Goal: Subscribe to service/newsletter

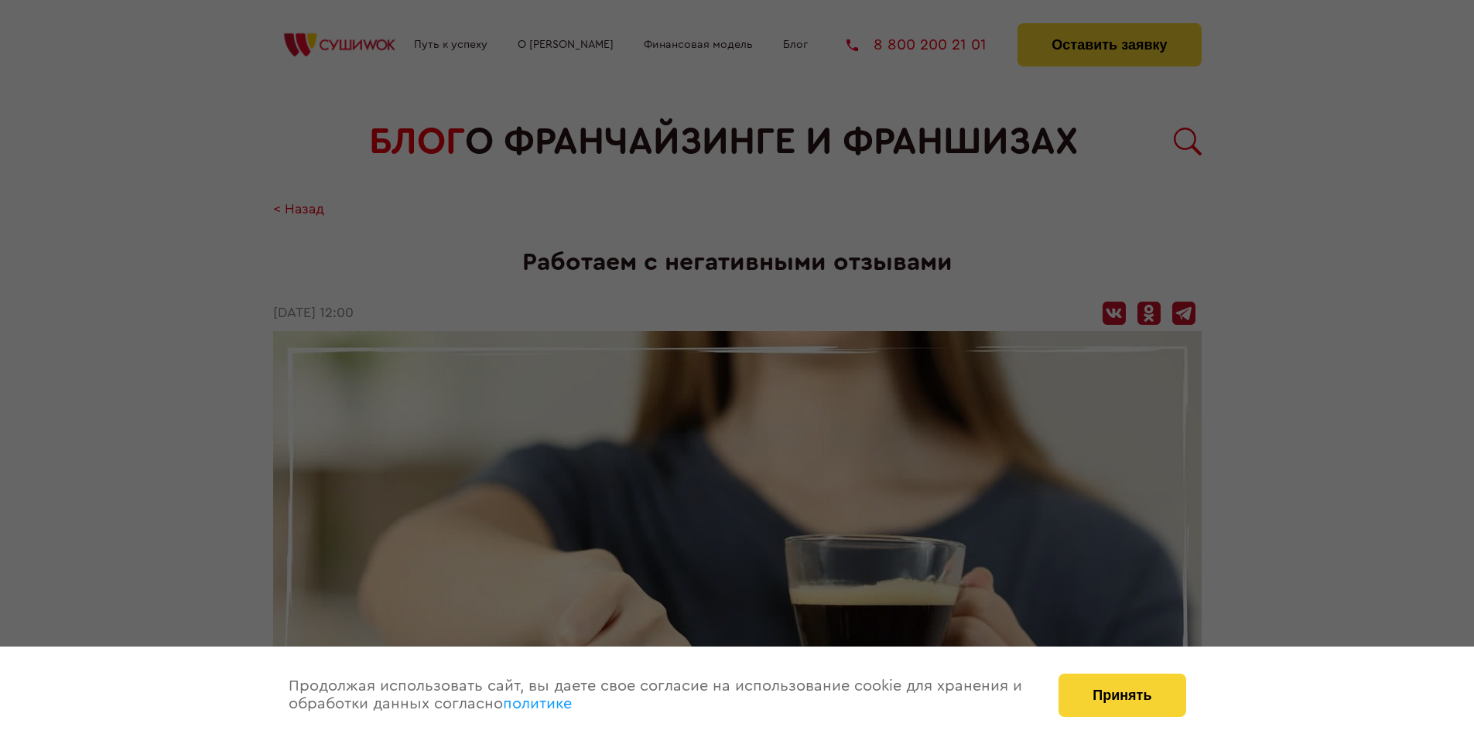
scroll to position [2229, 0]
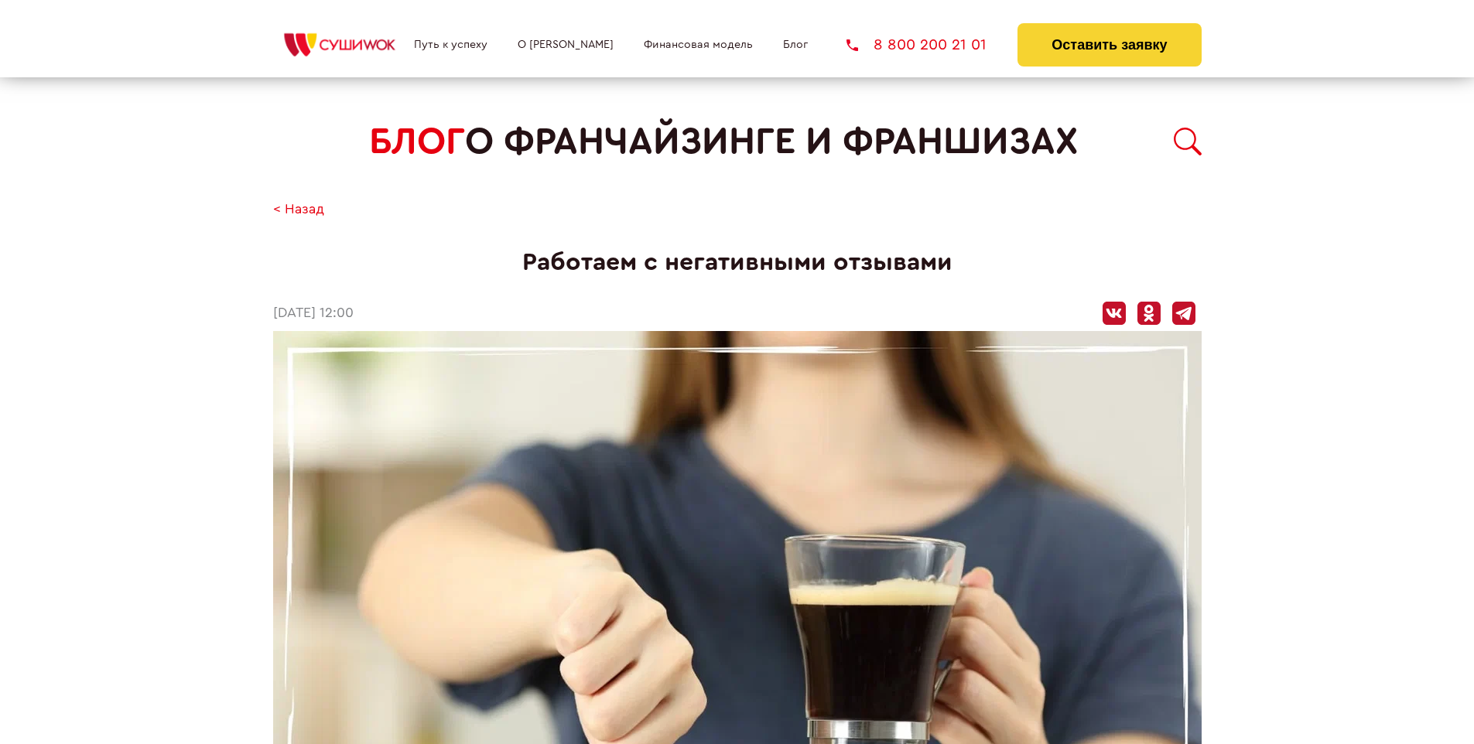
scroll to position [2229, 0]
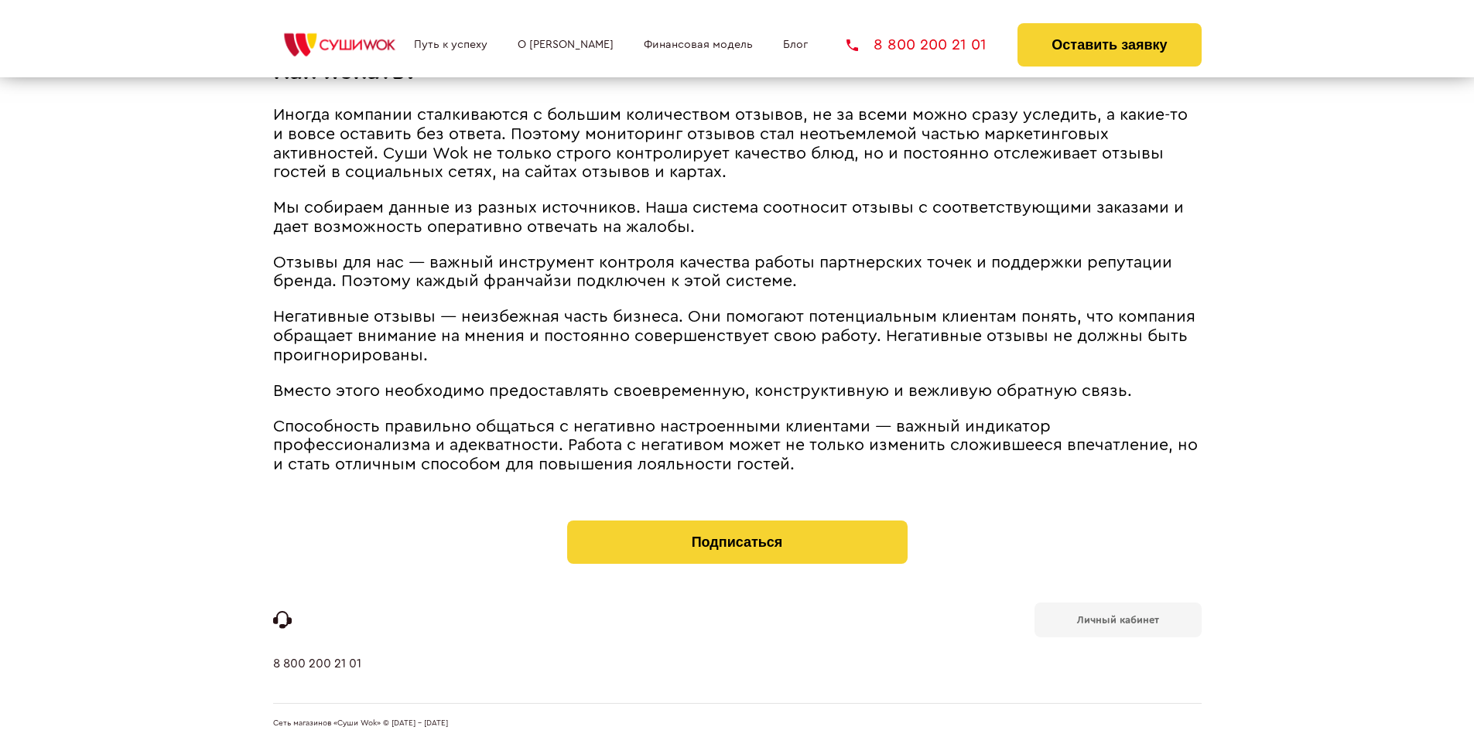
click at [1117, 619] on b "Личный кабинет" at bounding box center [1118, 620] width 82 height 10
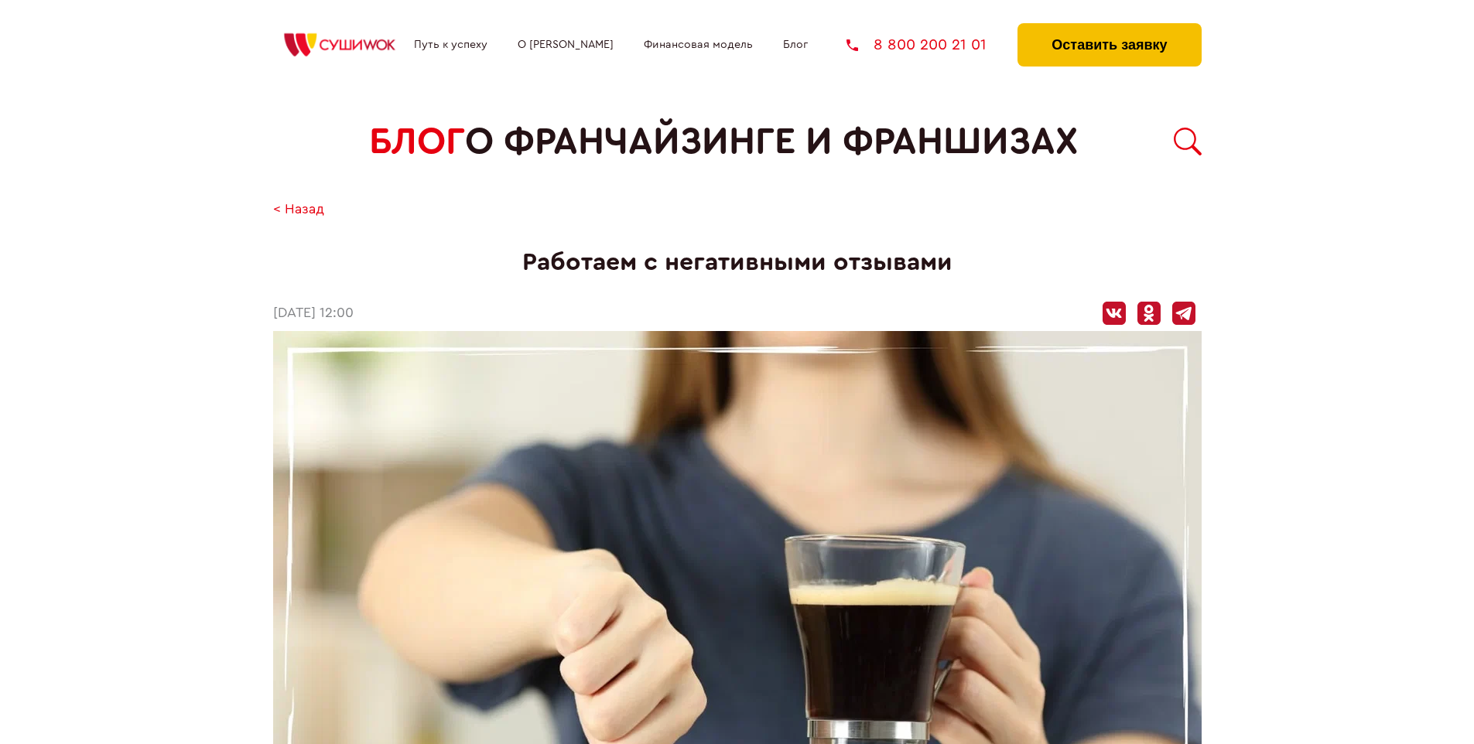
click at [1109, 27] on button "Оставить заявку" at bounding box center [1109, 44] width 183 height 43
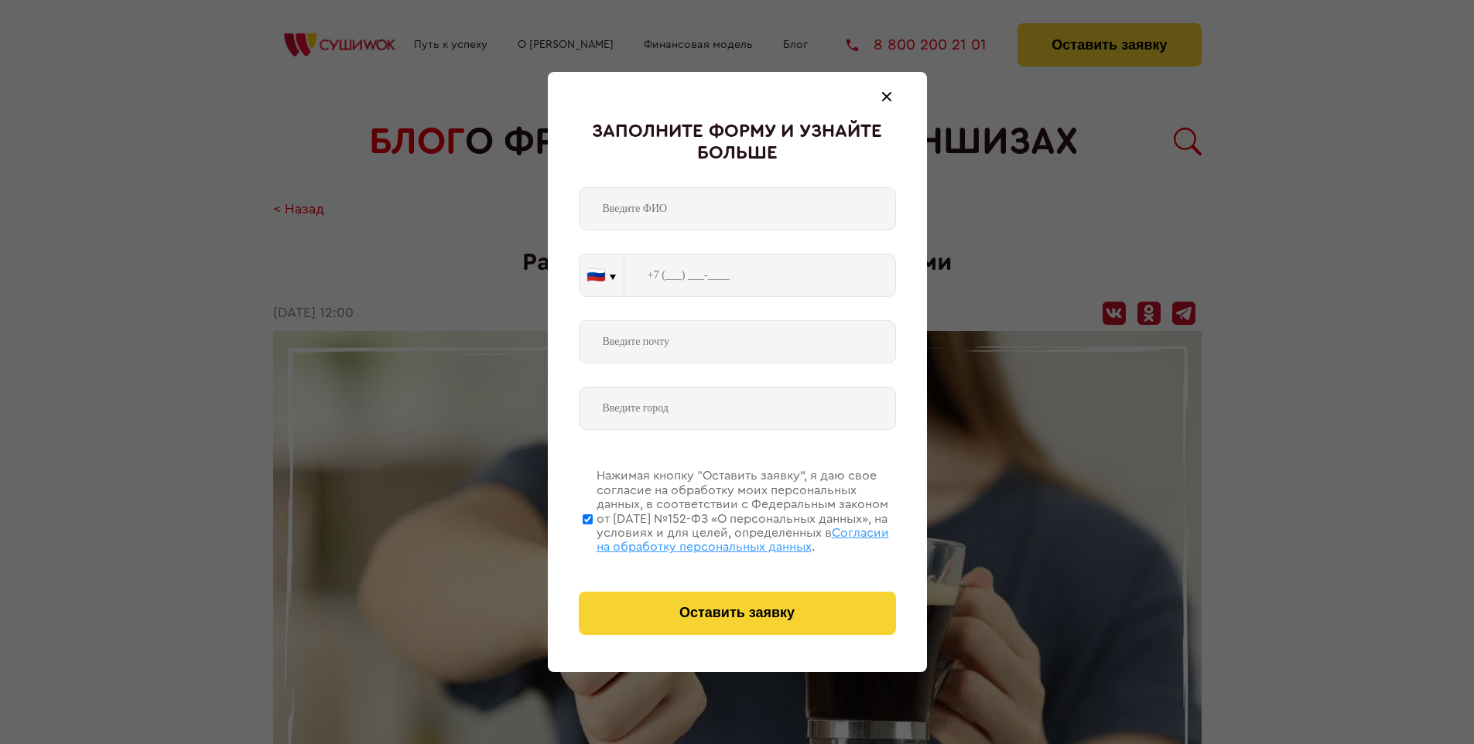
click at [717, 538] on span "Согласии на обработку персональных данных" at bounding box center [743, 540] width 292 height 26
click at [593, 538] on input "Нажимая кнопку “Оставить заявку”, я даю свое согласие на обработку моих персона…" at bounding box center [588, 519] width 10 height 124
checkbox input "false"
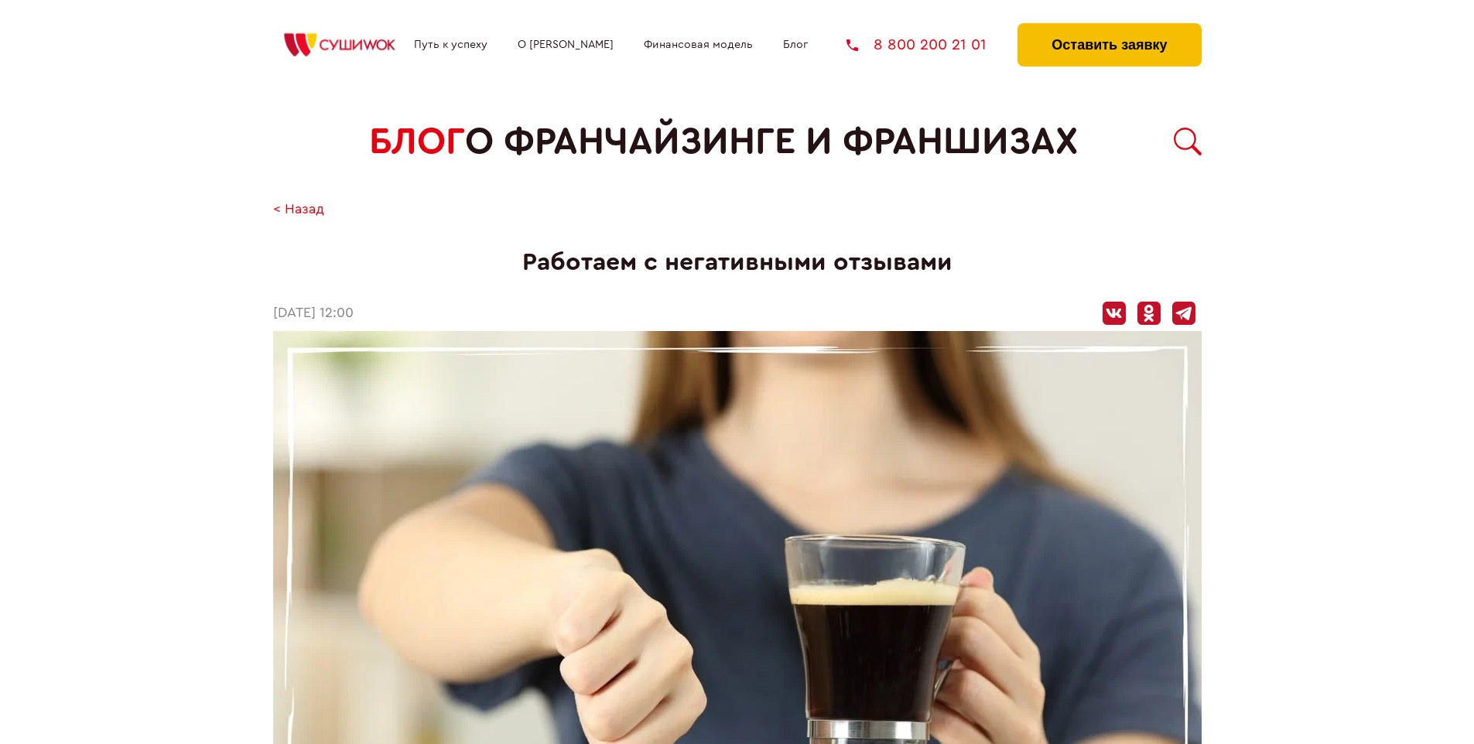
click at [1109, 27] on button "Оставить заявку" at bounding box center [1109, 44] width 183 height 43
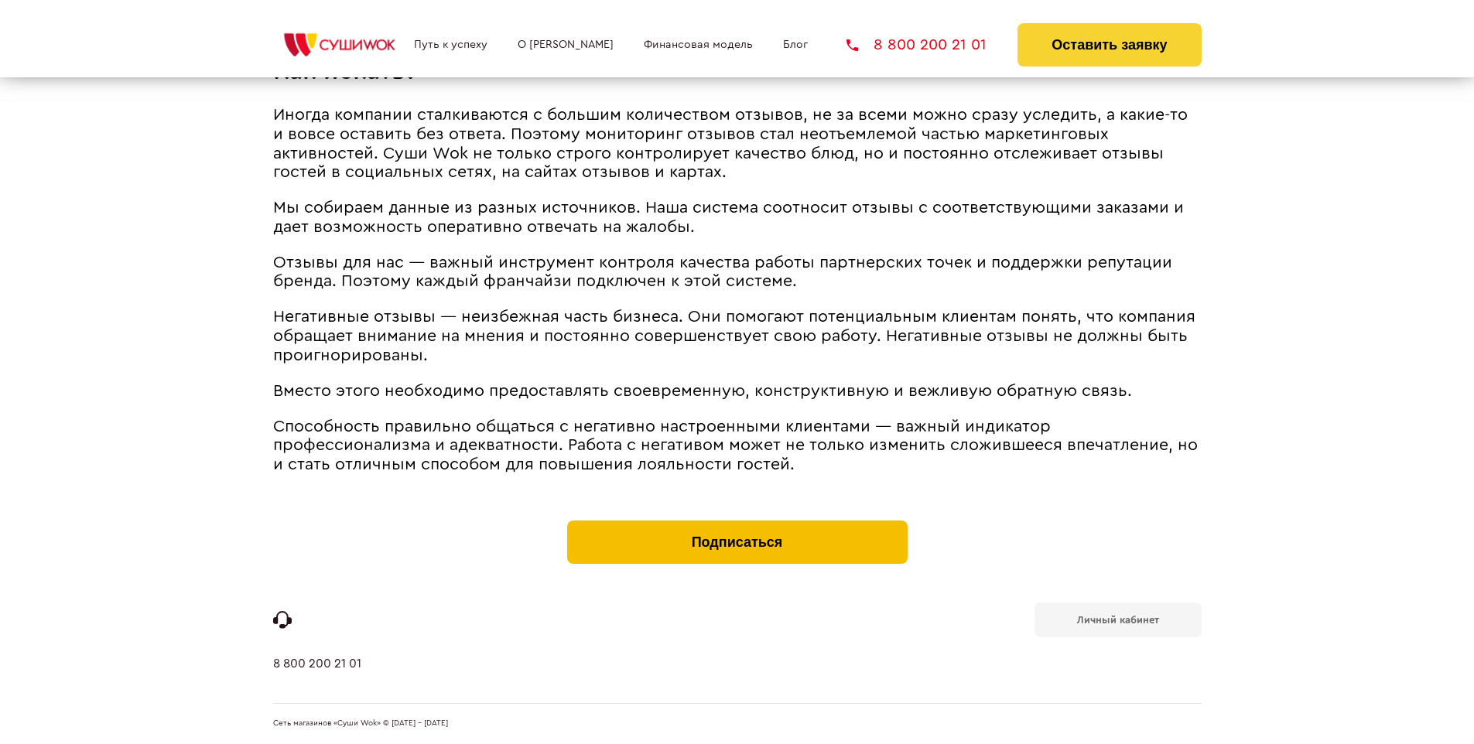
click at [737, 525] on button "Подписаться" at bounding box center [737, 542] width 340 height 43
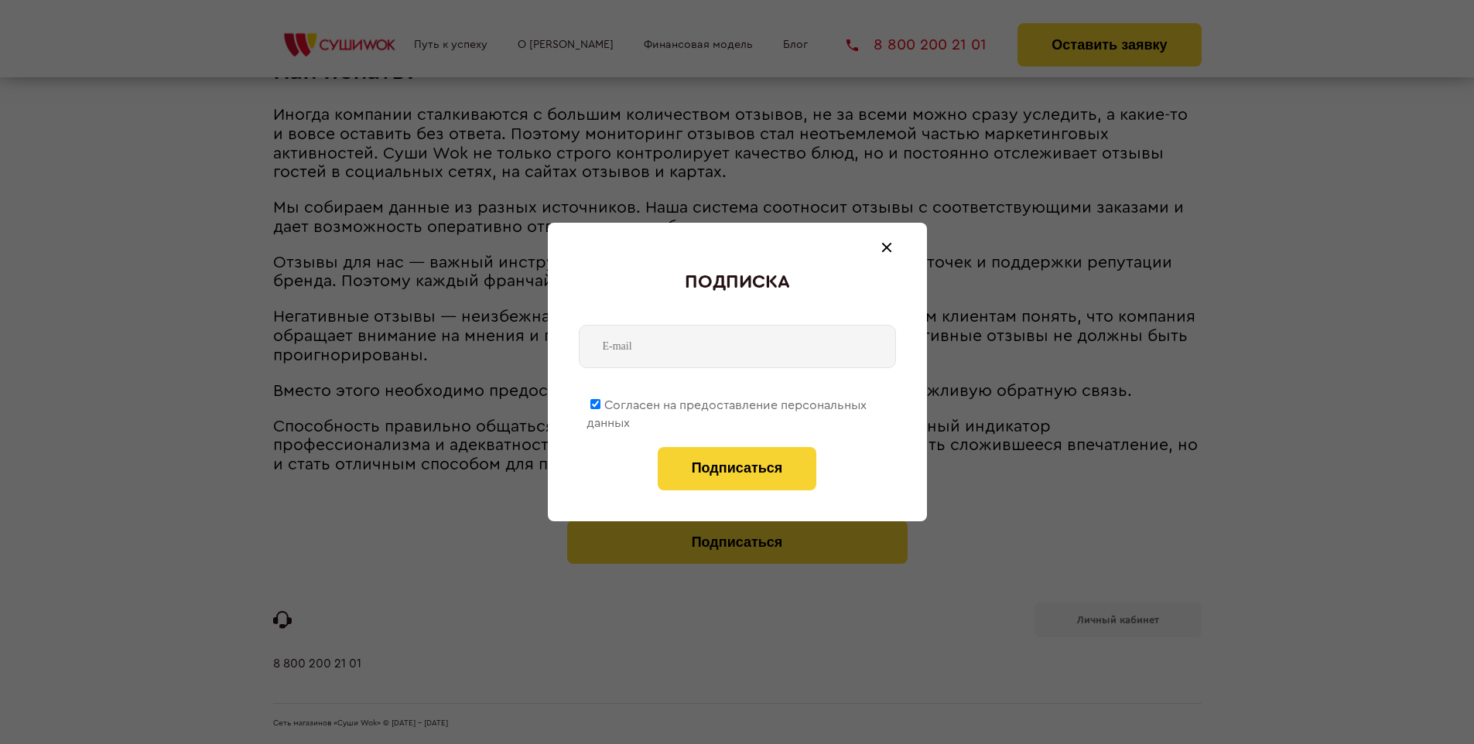
click at [727, 402] on span "Согласен на предоставление персональных данных" at bounding box center [727, 414] width 280 height 30
click at [600, 402] on input "Согласен на предоставление персональных данных" at bounding box center [595, 404] width 10 height 10
checkbox input "false"
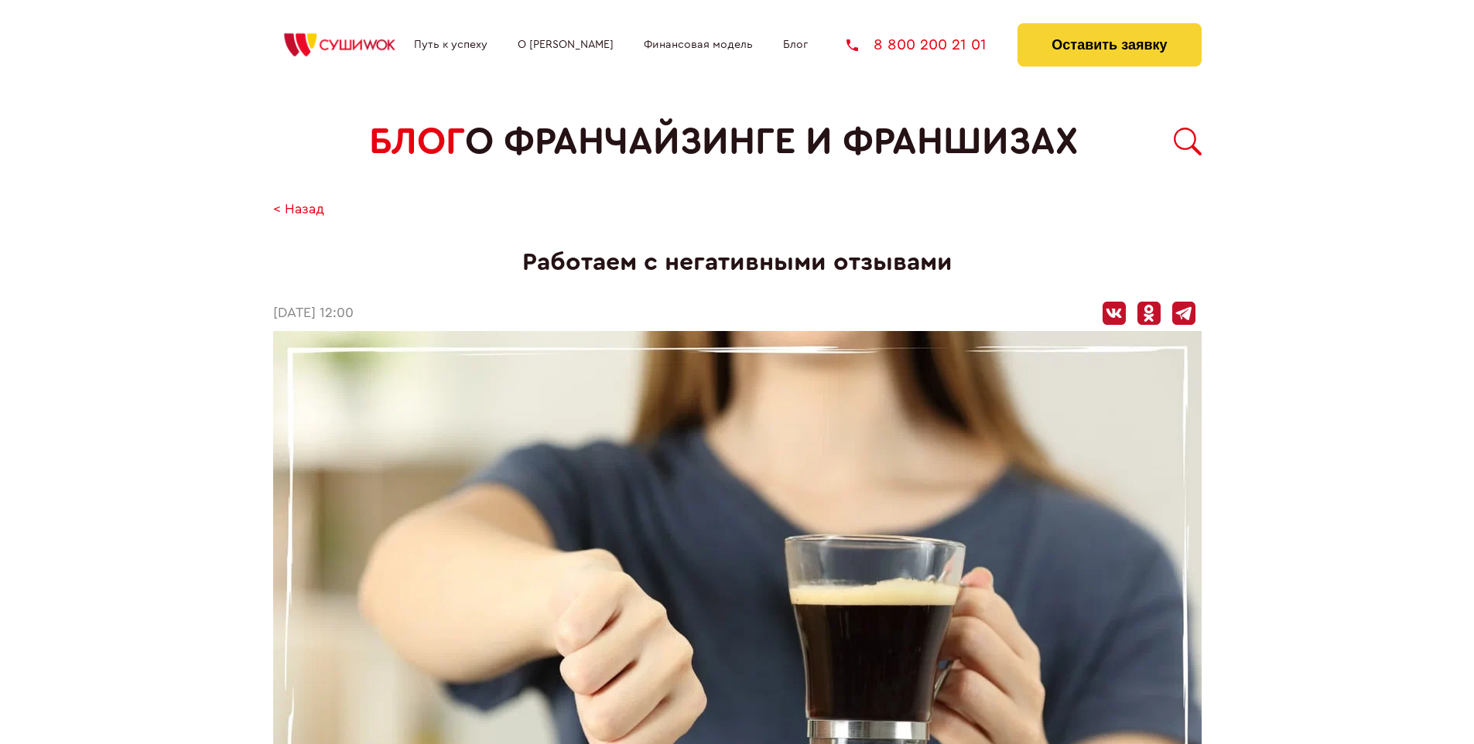
scroll to position [2229, 0]
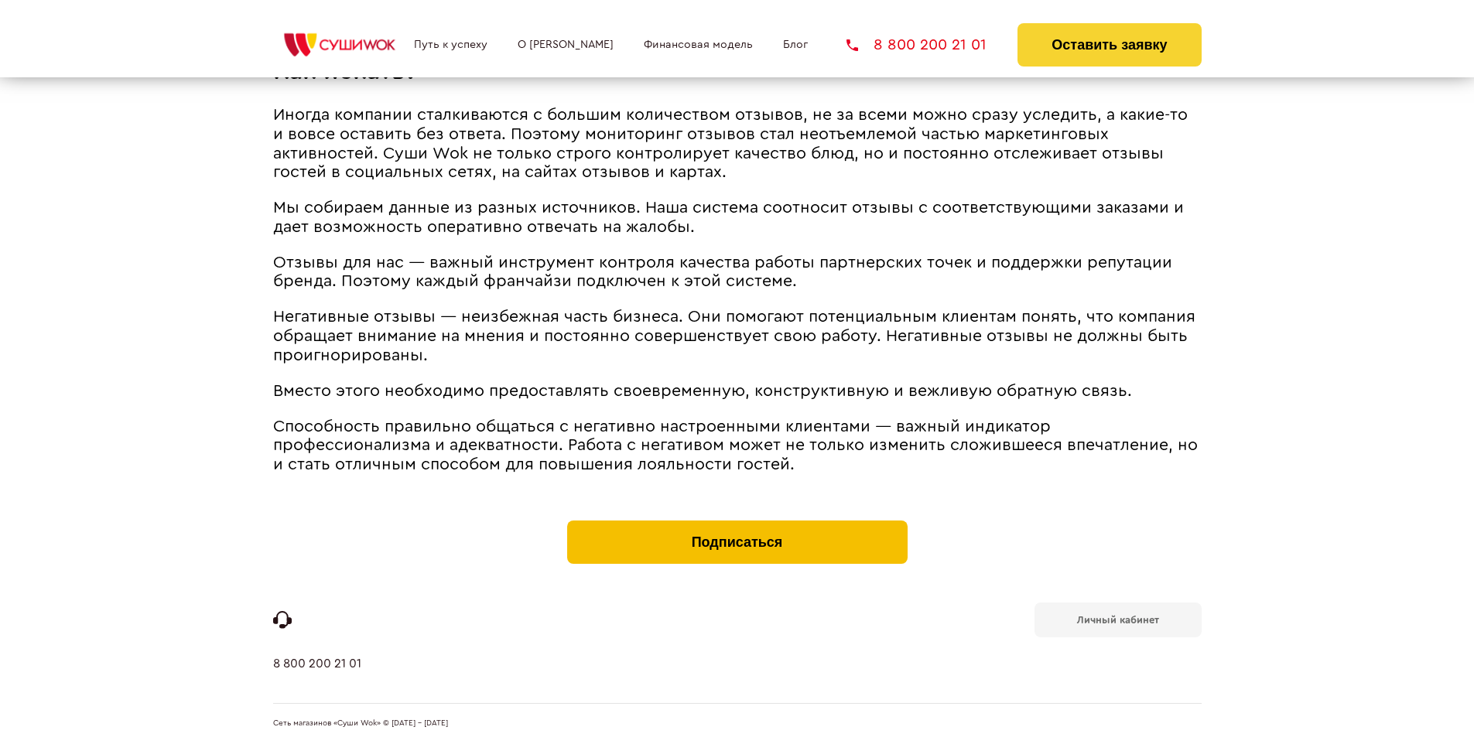
click at [737, 525] on button "Подписаться" at bounding box center [737, 542] width 340 height 43
